Goal: Task Accomplishment & Management: Use online tool/utility

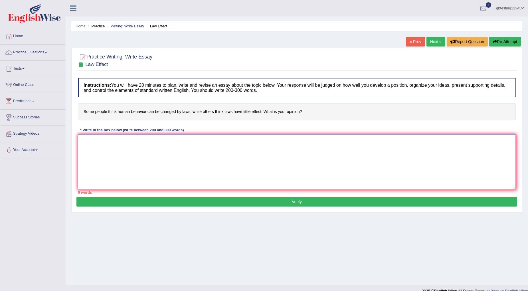
click at [174, 153] on textarea at bounding box center [297, 161] width 438 height 55
paste textarea "The increasing influence of laws changing human behaviour has ignited numerous …"
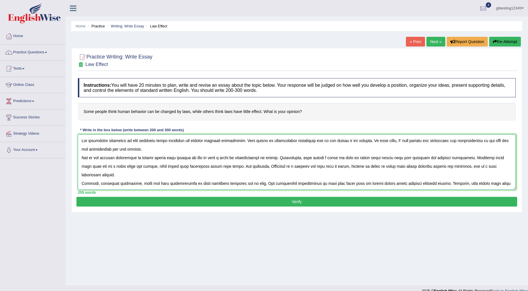
scroll to position [31, 0]
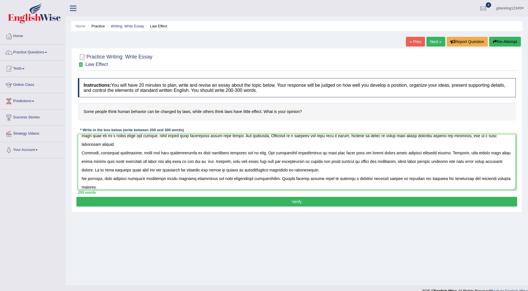
type textarea "The increasing influence of laws changing human behaviour has ignited numerous …"
click at [167, 200] on button "Verify" at bounding box center [296, 202] width 441 height 10
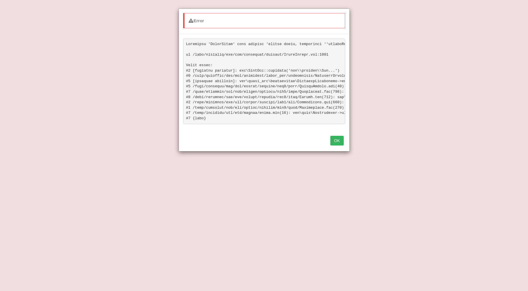
drag, startPoint x: 230, startPoint y: 123, endPoint x: 249, endPoint y: 124, distance: 18.9
click at [249, 124] on pre at bounding box center [264, 80] width 162 height 85
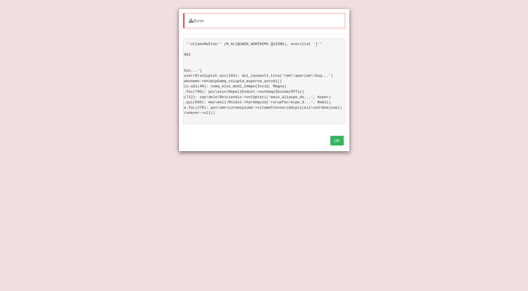
scroll to position [0, 0]
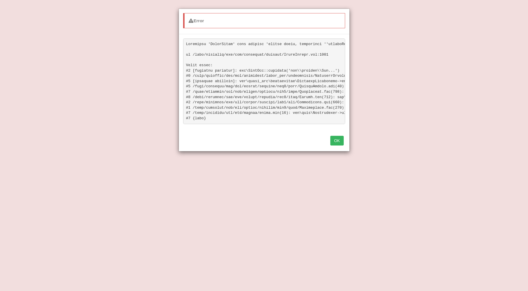
drag, startPoint x: 186, startPoint y: 42, endPoint x: 204, endPoint y: 74, distance: 35.8
click at [204, 74] on pre at bounding box center [264, 80] width 162 height 85
drag, startPoint x: 186, startPoint y: 45, endPoint x: 230, endPoint y: 72, distance: 50.9
click at [230, 72] on pre at bounding box center [264, 80] width 162 height 85
drag, startPoint x: 214, startPoint y: 117, endPoint x: 186, endPoint y: 67, distance: 56.9
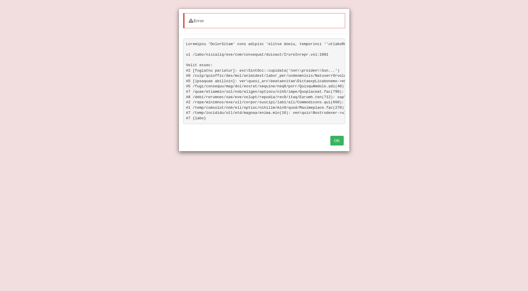
click at [186, 67] on pre at bounding box center [264, 80] width 162 height 85
click at [337, 151] on div "OK" at bounding box center [264, 141] width 171 height 20
click at [337, 145] on button "OK" at bounding box center [336, 141] width 13 height 10
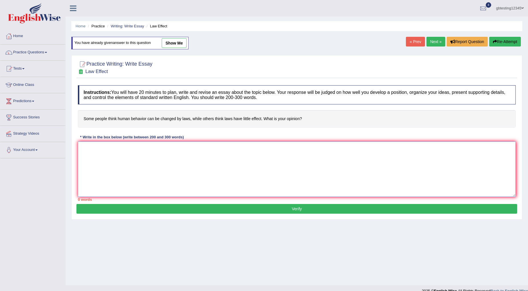
click at [140, 156] on textarea at bounding box center [297, 168] width 438 height 55
paste textarea "The increasing influence of laws changing human behaviour has ignited numerous …"
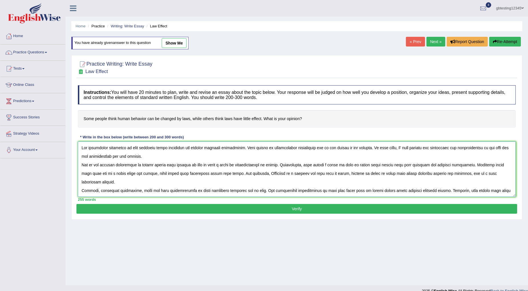
scroll to position [31, 0]
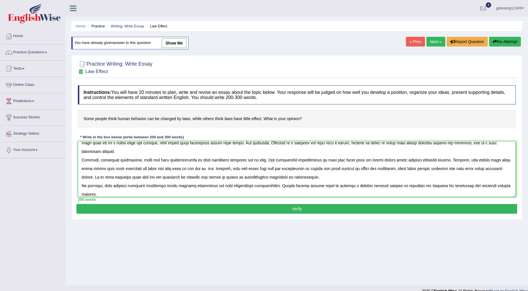
type textarea "The increasing influence of laws changing human behaviour has ignited numerous …"
click at [159, 210] on button "Verify" at bounding box center [296, 209] width 441 height 10
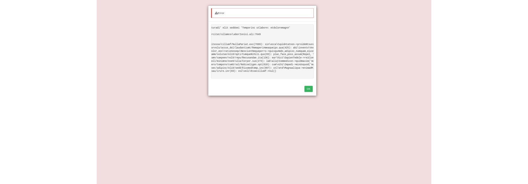
scroll to position [0, 68]
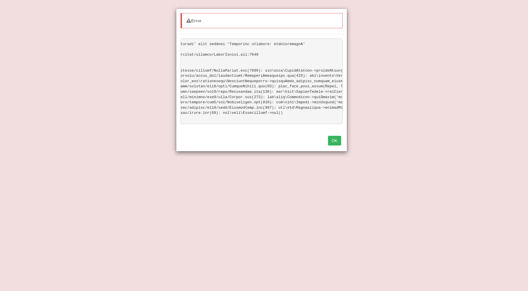
click at [283, 44] on pre at bounding box center [261, 80] width 162 height 85
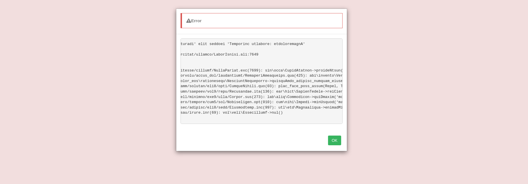
click at [332, 151] on div "OK" at bounding box center [261, 141] width 171 height 20
click at [336, 144] on button "OK" at bounding box center [334, 141] width 13 height 10
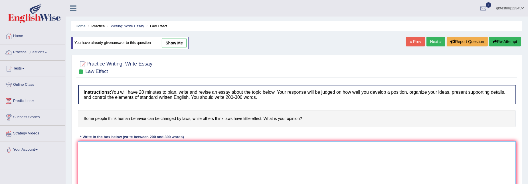
click at [127, 151] on textarea at bounding box center [297, 168] width 438 height 55
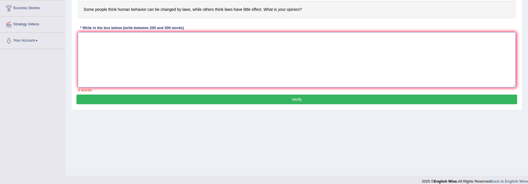
scroll to position [115, 0]
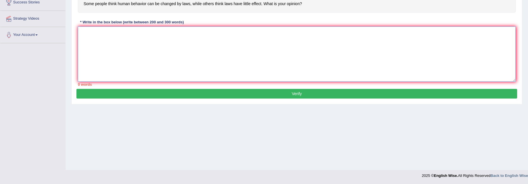
paste textarea "The increasing influence of laws changing human behaviour has ignited numerous …"
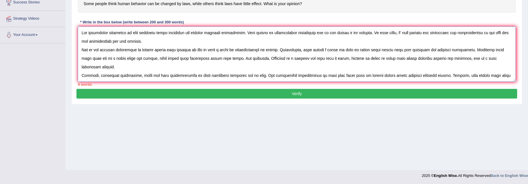
scroll to position [31, 0]
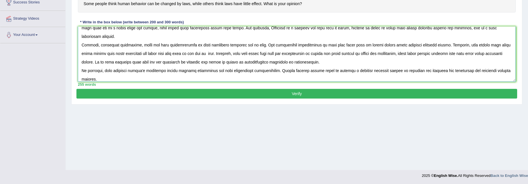
type textarea "The increasing influence of laws changing human behaviour has ignited numerous …"
click at [144, 96] on button "Verify" at bounding box center [296, 94] width 441 height 10
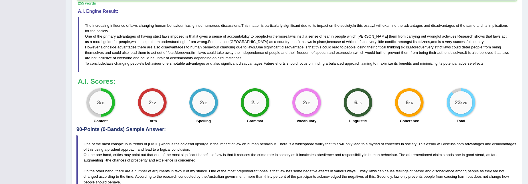
scroll to position [168, 0]
